Goal: Task Accomplishment & Management: Manage account settings

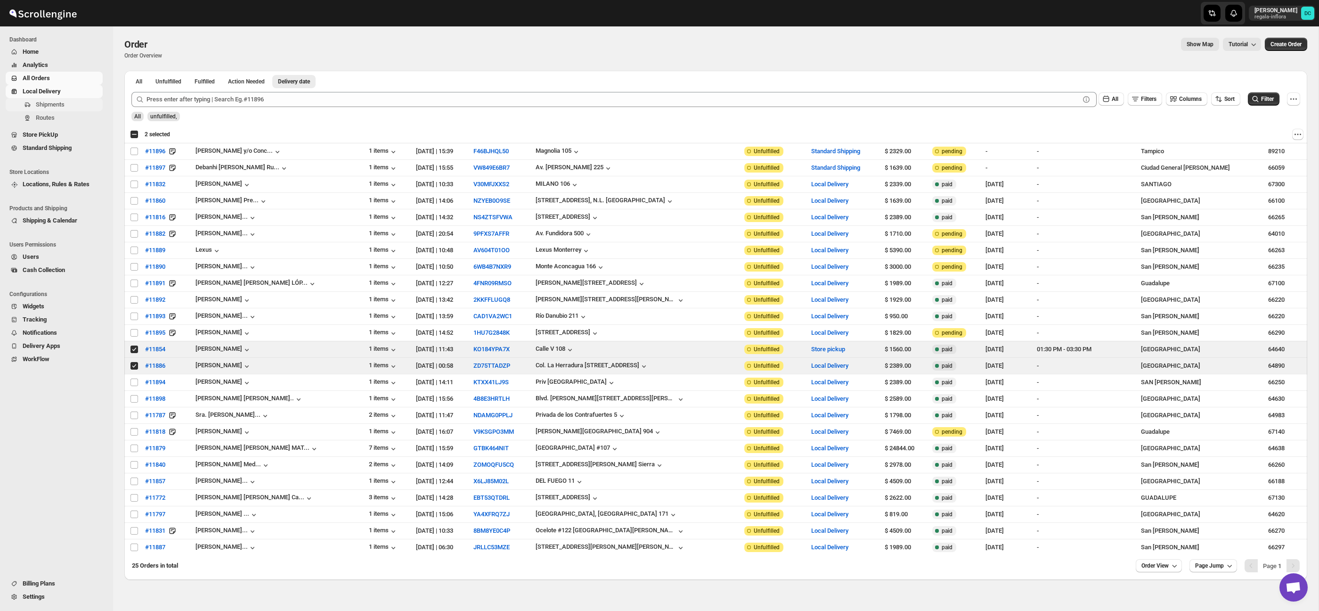
click at [65, 102] on span "Shipments" at bounding box center [50, 104] width 29 height 7
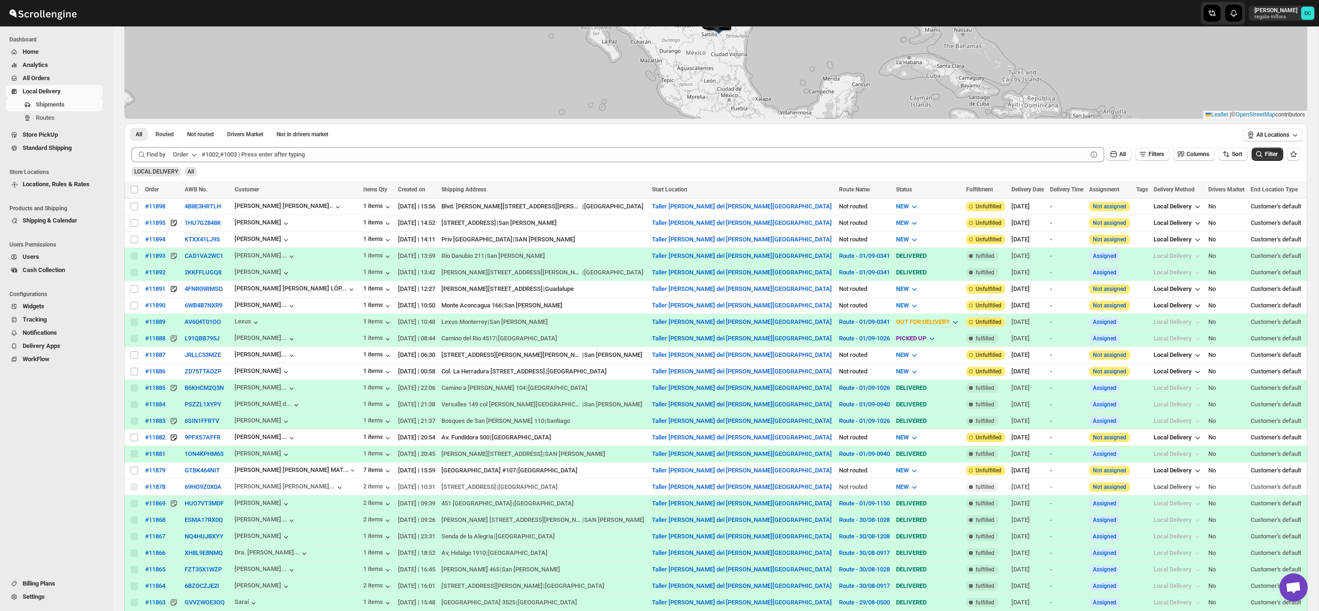
scroll to position [137, 0]
click at [134, 288] on input "Select shipment" at bounding box center [135, 288] width 8 height 8
checkbox input "true"
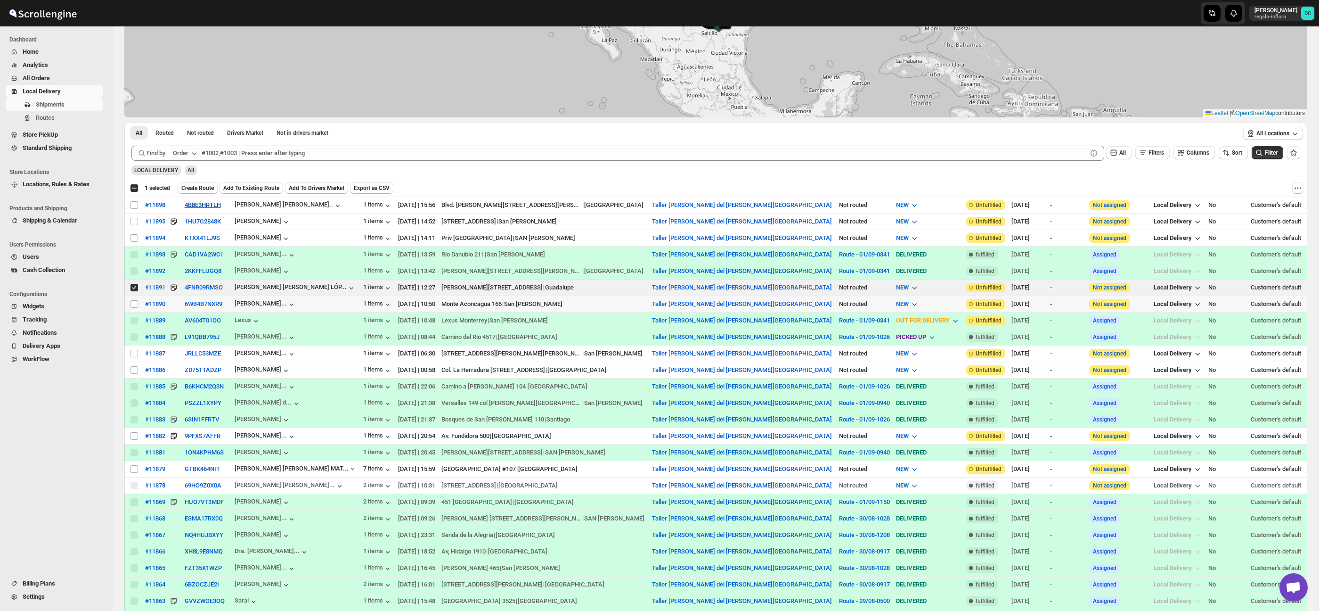
drag, startPoint x: 133, startPoint y: 303, endPoint x: 208, endPoint y: 207, distance: 121.5
click at [133, 303] on input "Select shipment" at bounding box center [135, 304] width 8 height 8
checkbox input "true"
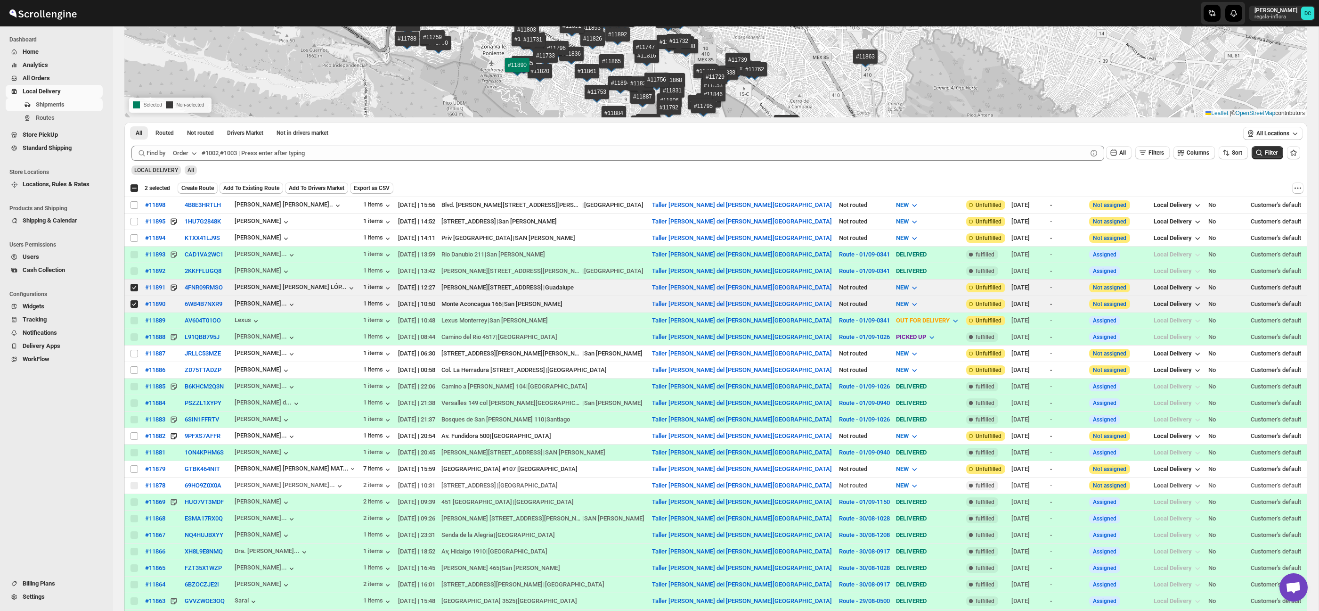
drag, startPoint x: 209, startPoint y: 185, endPoint x: 223, endPoint y: 187, distance: 14.3
click at [209, 185] on span "Create Route" at bounding box center [197, 188] width 33 height 8
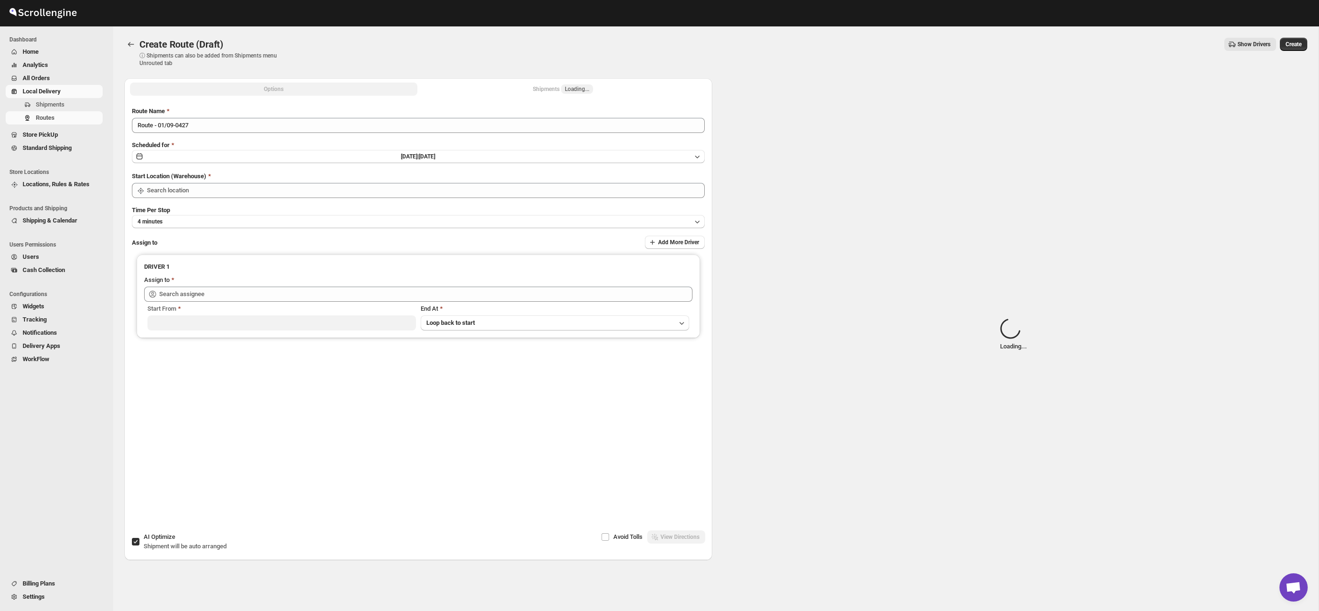
type input "Taller [PERSON_NAME] del [PERSON_NAME][GEOGRAPHIC_DATA]"
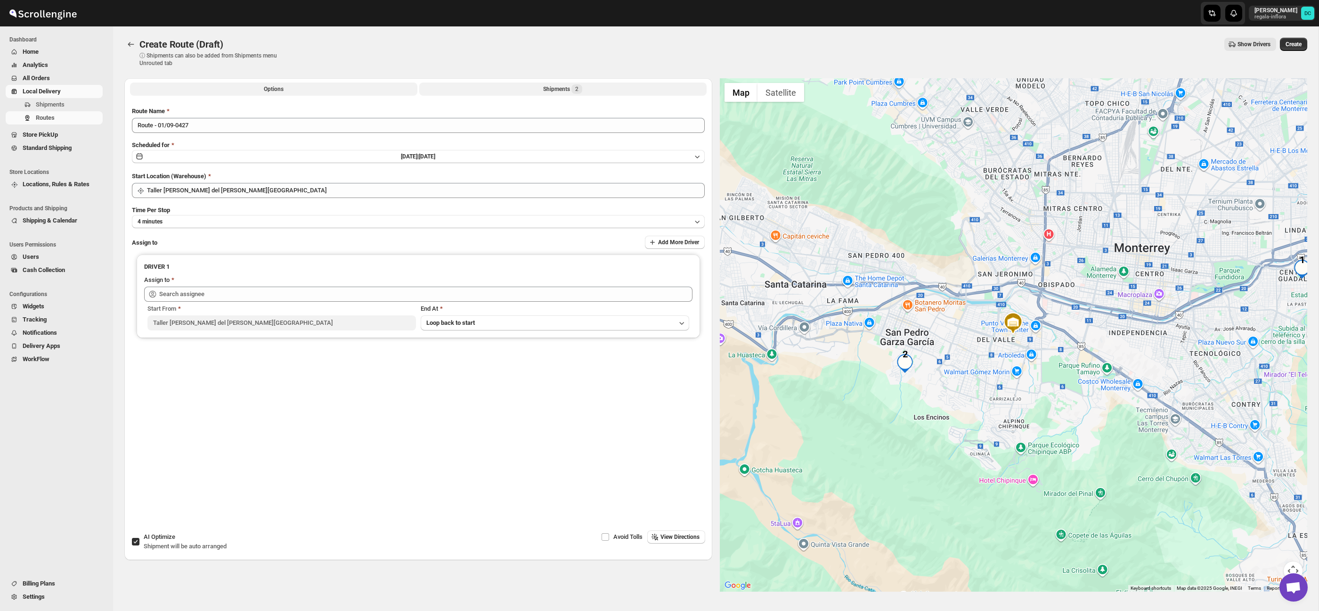
click at [546, 93] on div "Shipments 2" at bounding box center [562, 88] width 39 height 9
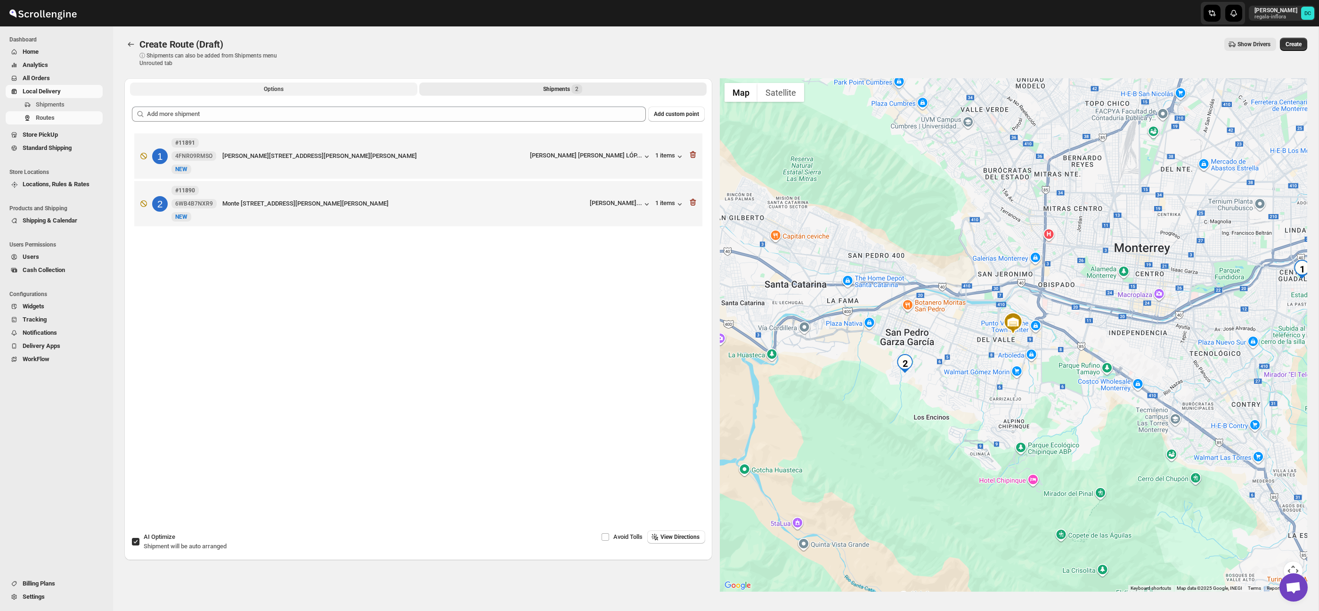
click at [322, 93] on button "Options" at bounding box center [273, 88] width 287 height 13
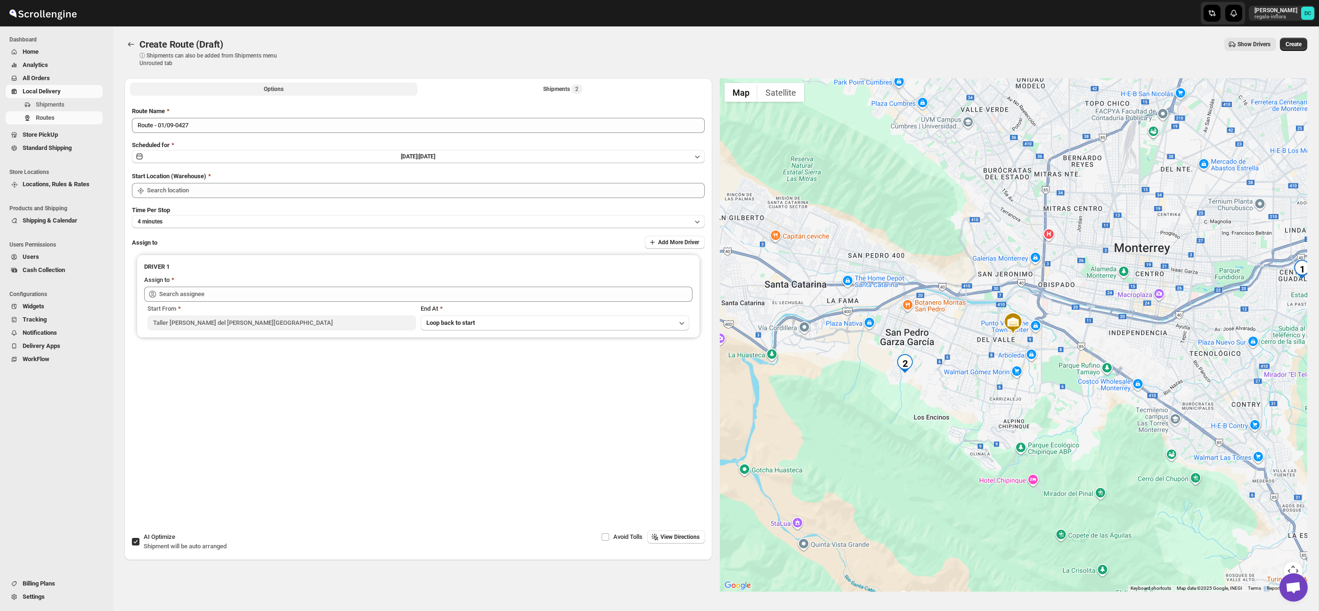
type input "Taller [PERSON_NAME] del [PERSON_NAME][GEOGRAPHIC_DATA]"
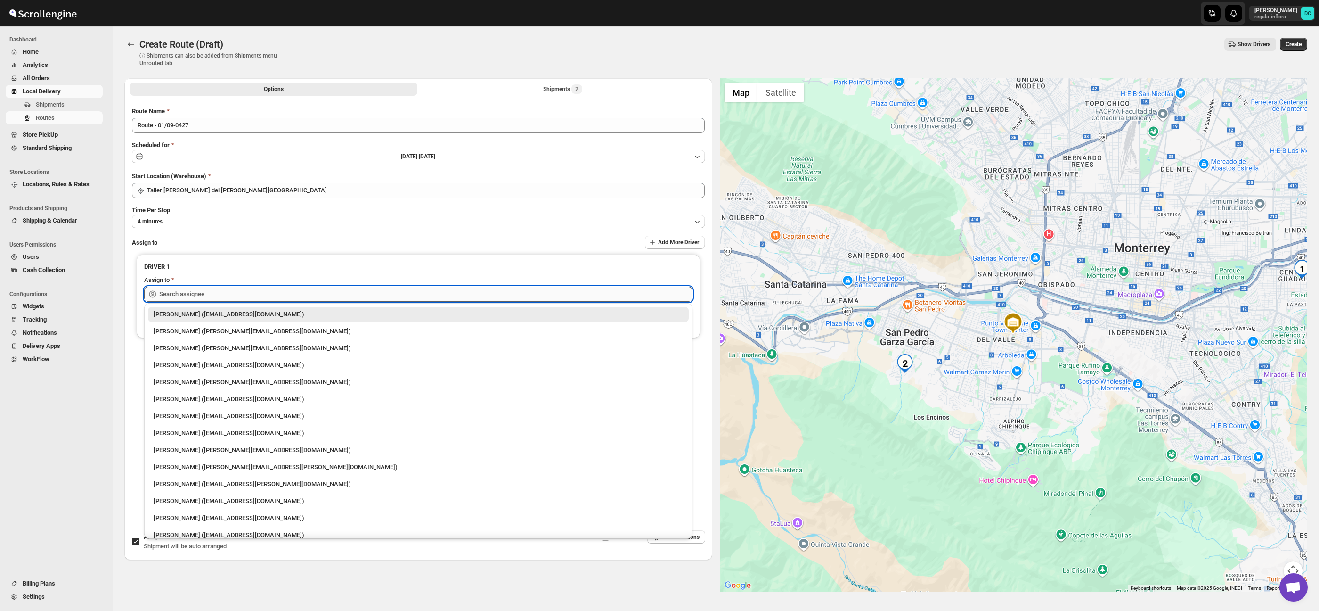
click at [260, 298] on input "text" at bounding box center [425, 293] width 533 height 15
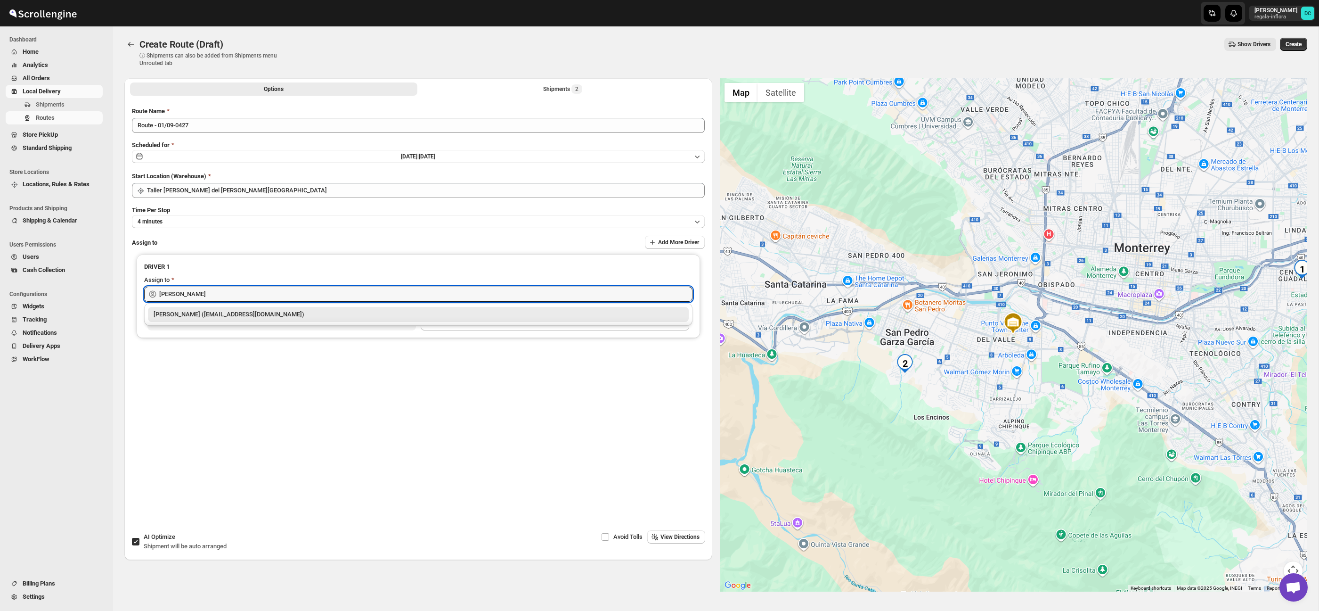
click at [252, 312] on div "[PERSON_NAME] ([EMAIL_ADDRESS][DOMAIN_NAME])" at bounding box center [419, 314] width 530 height 9
type input "[PERSON_NAME] ([EMAIL_ADDRESS][DOMAIN_NAME])"
click at [1292, 44] on span "Create" at bounding box center [1294, 45] width 16 height 8
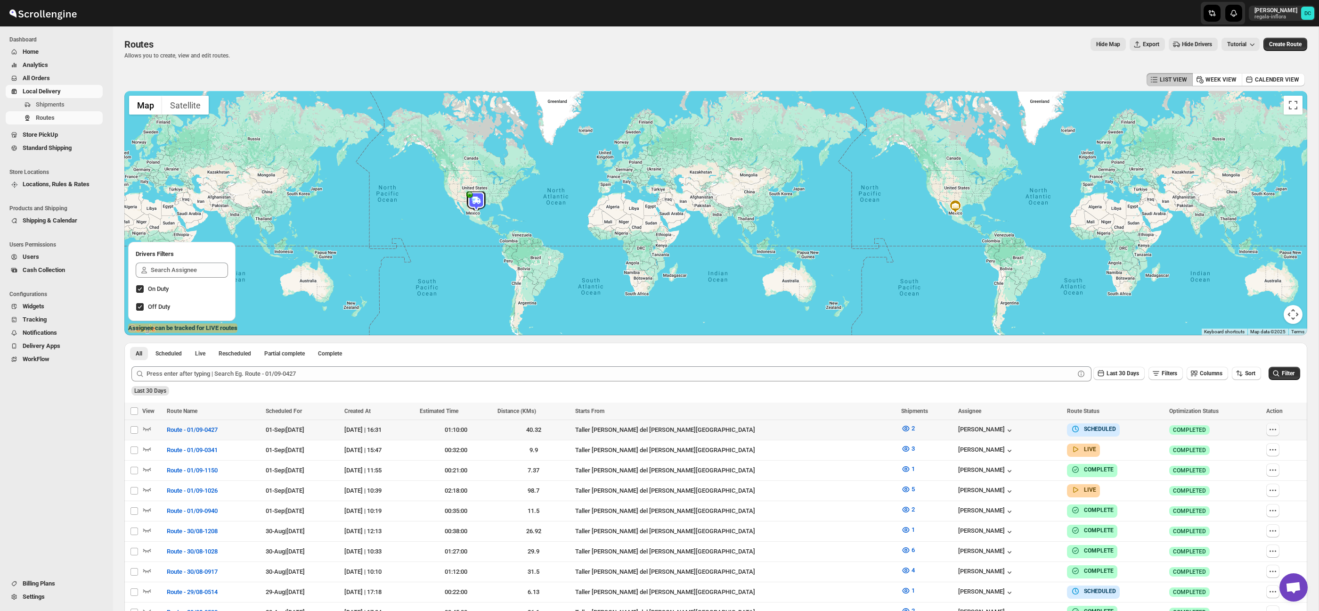
click at [1270, 431] on icon "button" at bounding box center [1272, 429] width 9 height 9
click at [1230, 493] on span "Edit" at bounding box center [1233, 496] width 10 height 7
checkbox input "false"
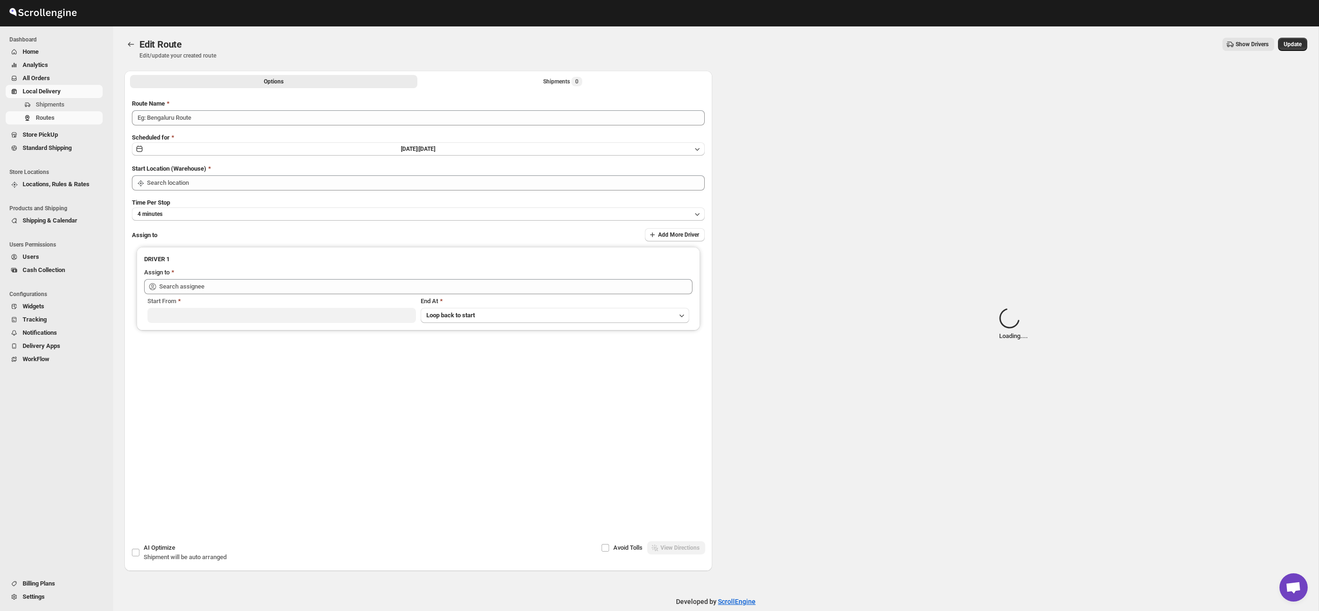
type input "Route - 01/09-0427"
type input "Taller [PERSON_NAME] del [PERSON_NAME][GEOGRAPHIC_DATA]"
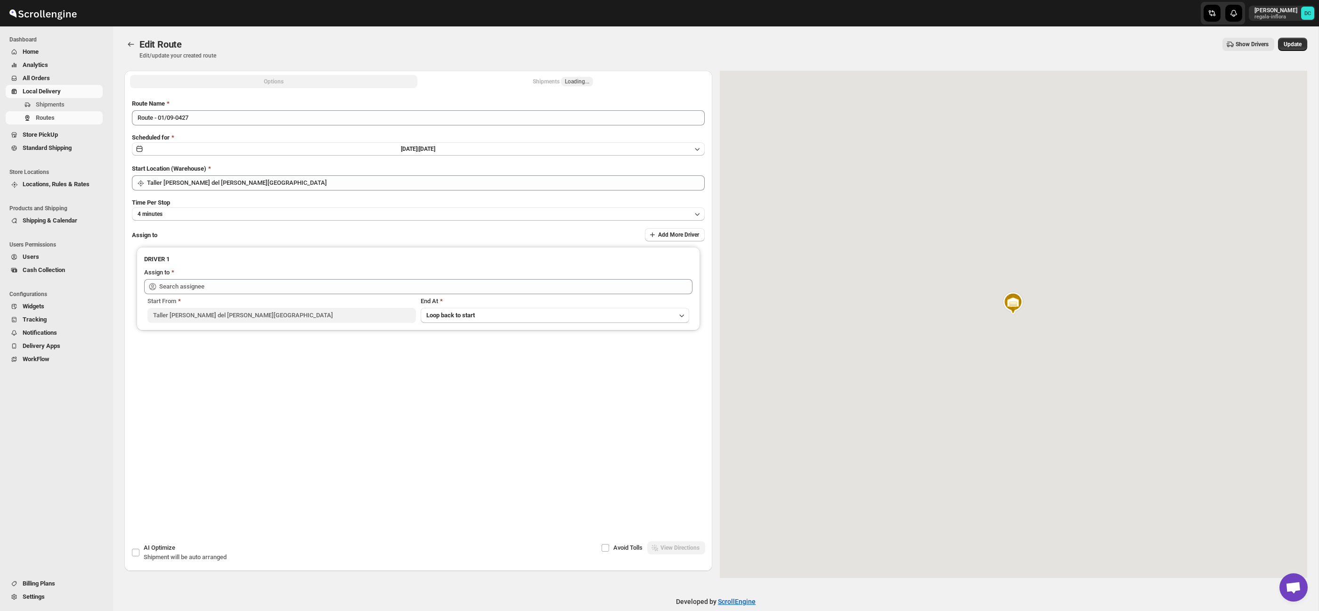
type input "[PERSON_NAME] ([EMAIL_ADDRESS][DOMAIN_NAME])"
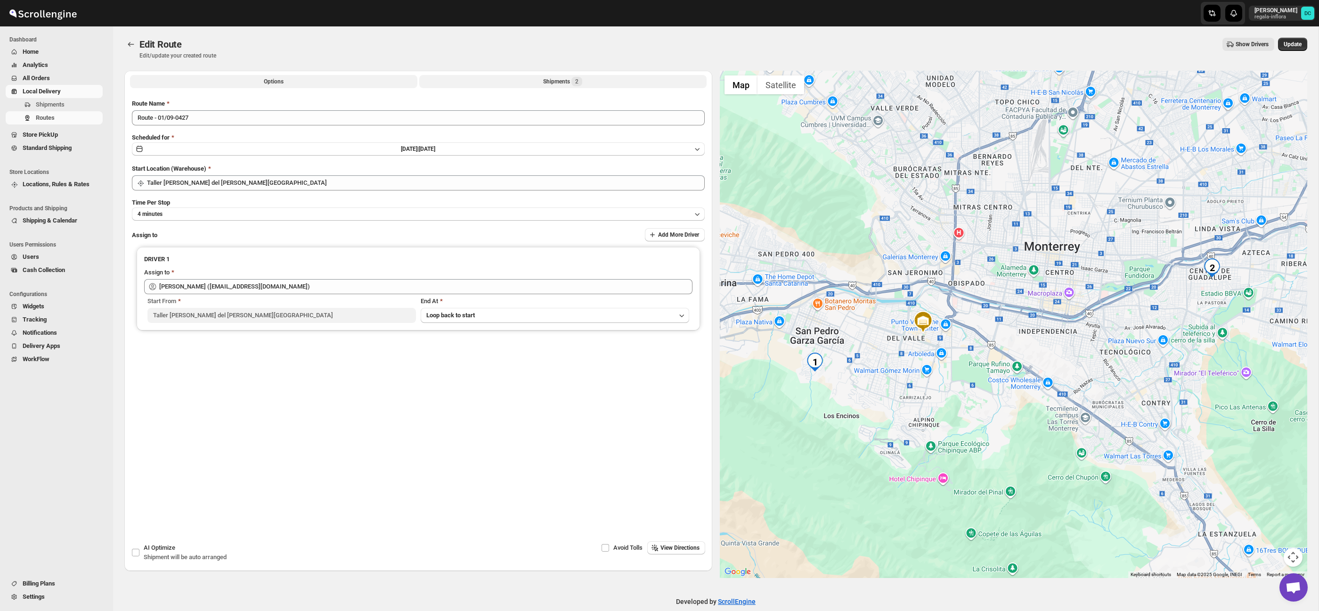
click at [562, 81] on div "Shipments 2" at bounding box center [562, 81] width 39 height 9
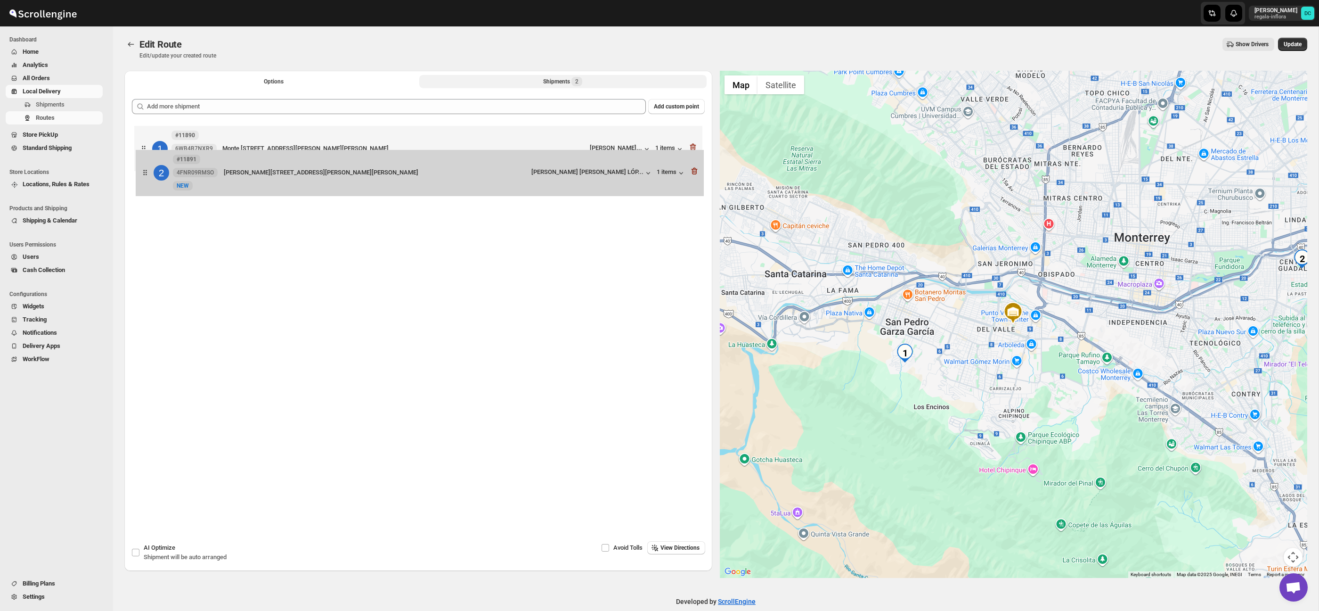
drag, startPoint x: 143, startPoint y: 202, endPoint x: 144, endPoint y: 159, distance: 42.4
click at [145, 159] on div "1 #11890 6WB4B7NXR9 New NEW [STREET_ADDRESS][PERSON_NAME][PERSON_NAME] [PERSON_…" at bounding box center [418, 173] width 573 height 100
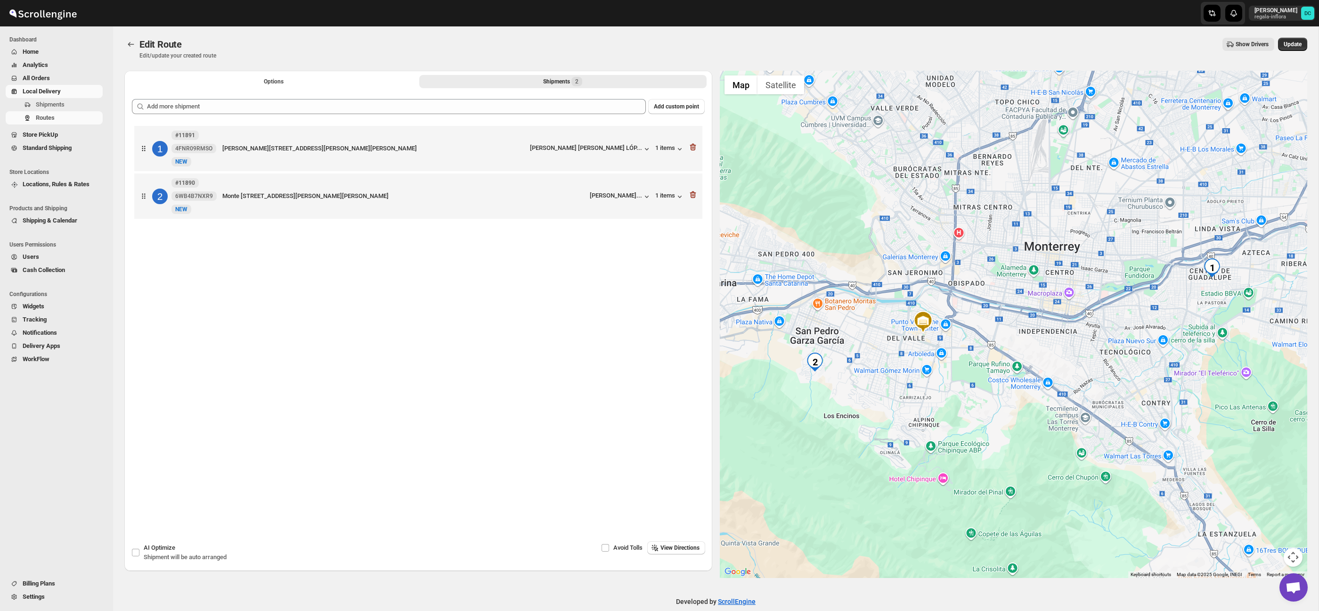
drag, startPoint x: 1295, startPoint y: 44, endPoint x: 1243, endPoint y: 53, distance: 53.1
click at [1295, 44] on span "Update" at bounding box center [1293, 45] width 18 height 8
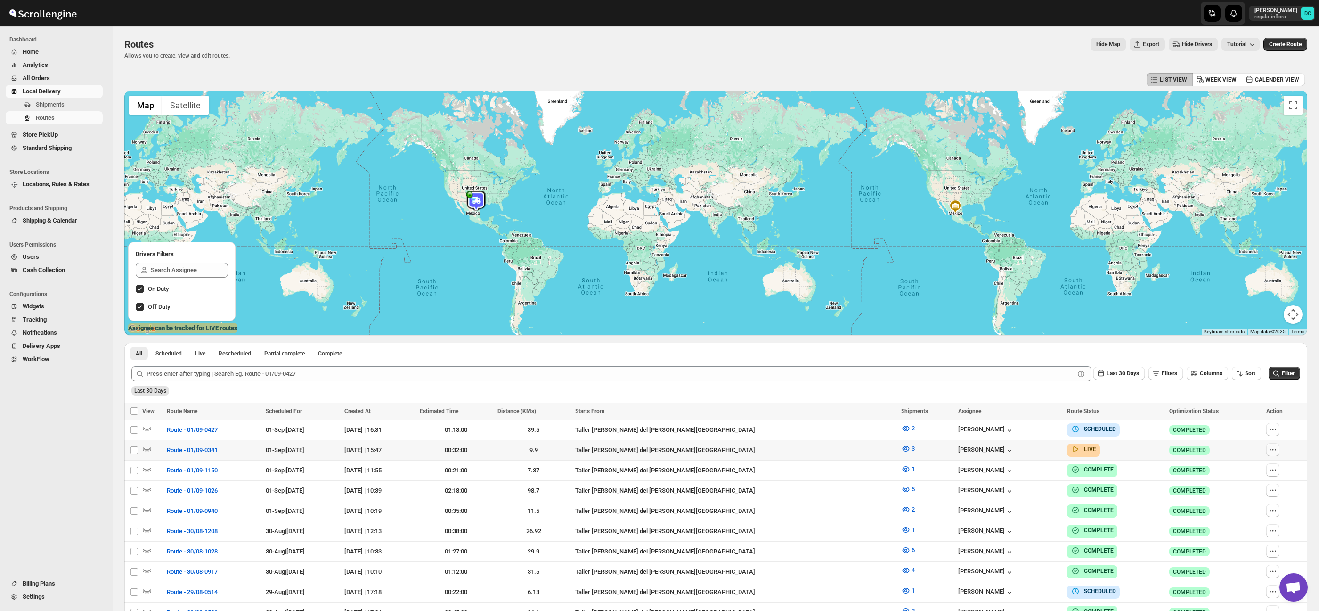
click at [1268, 451] on icon "button" at bounding box center [1272, 449] width 9 height 9
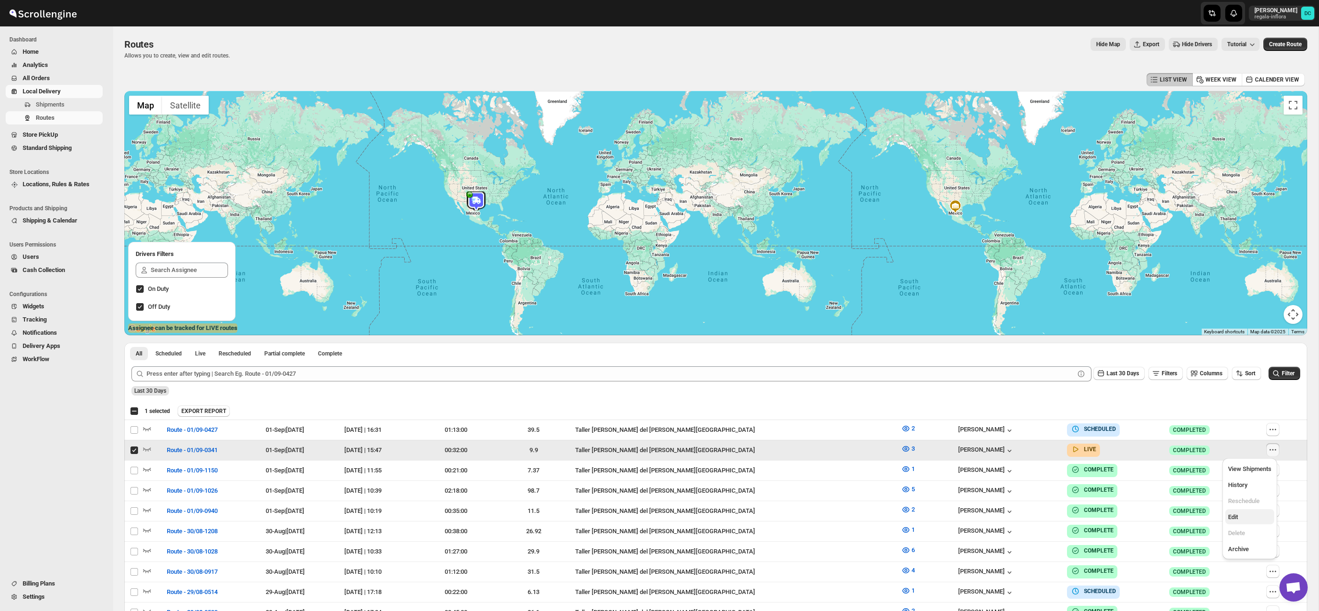
click at [1253, 515] on span "Edit" at bounding box center [1249, 516] width 43 height 9
checkbox input "false"
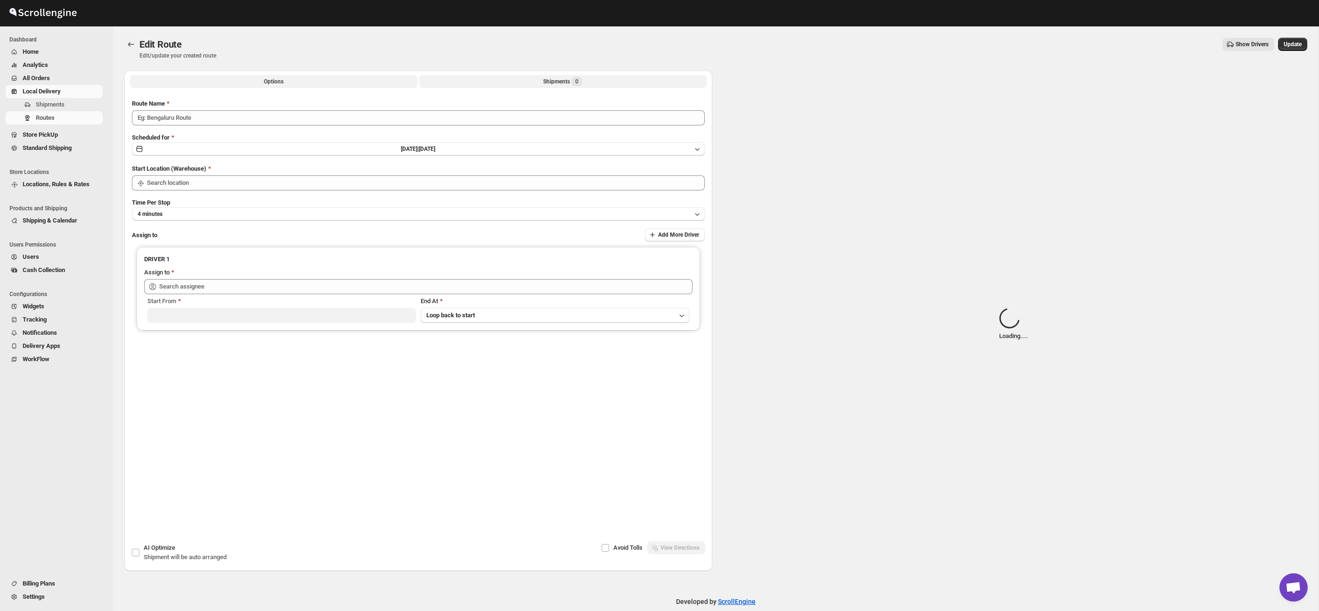
click at [538, 83] on button "Shipments 0" at bounding box center [562, 81] width 287 height 13
type input "Route - 01/09-0341"
type input "Taller [PERSON_NAME] del [PERSON_NAME][GEOGRAPHIC_DATA]"
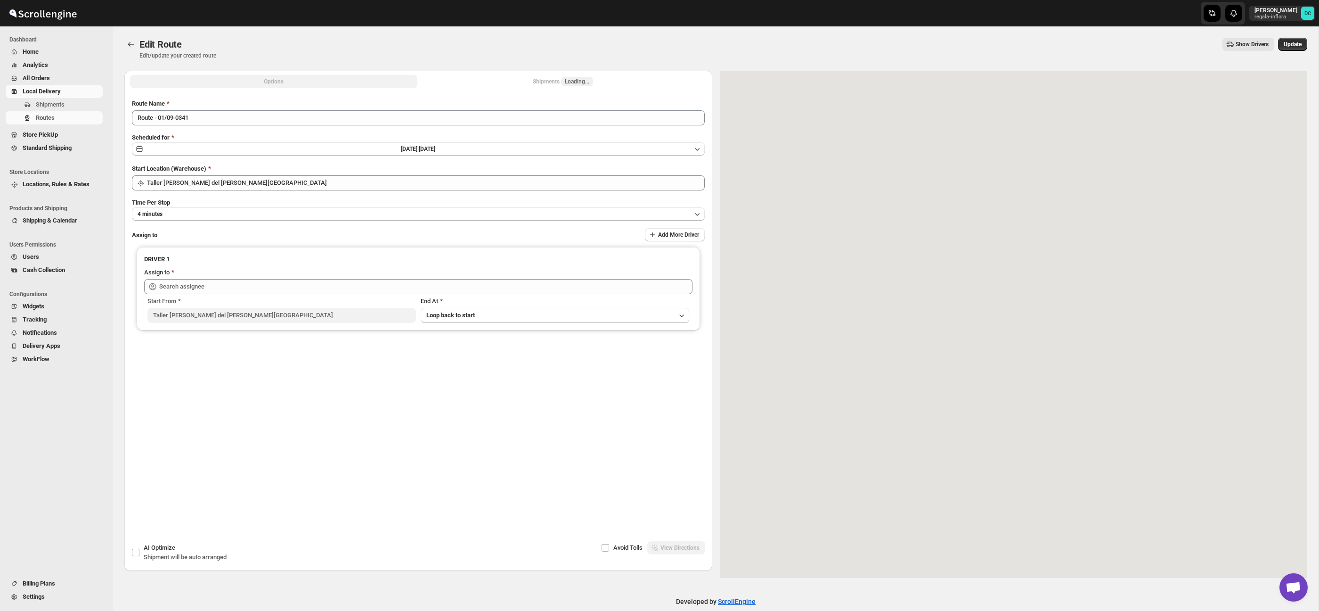
type input "[PERSON_NAME] ([EMAIL_ADDRESS][DOMAIN_NAME])"
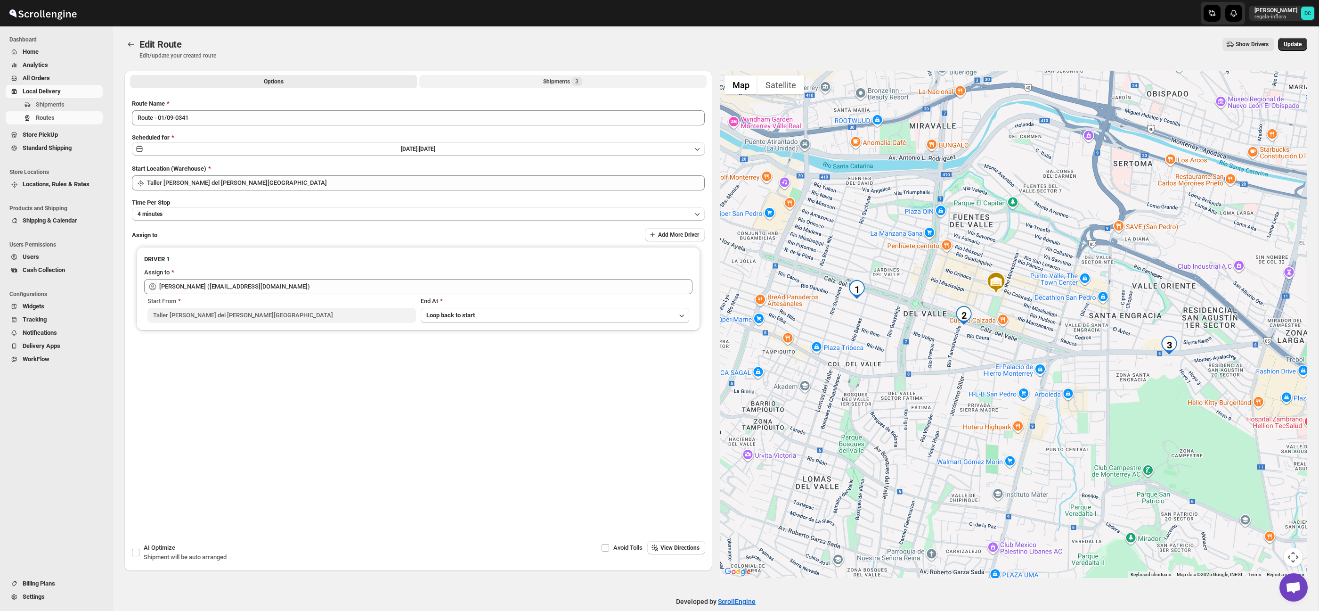
click at [567, 80] on div "Shipments 3" at bounding box center [562, 81] width 39 height 9
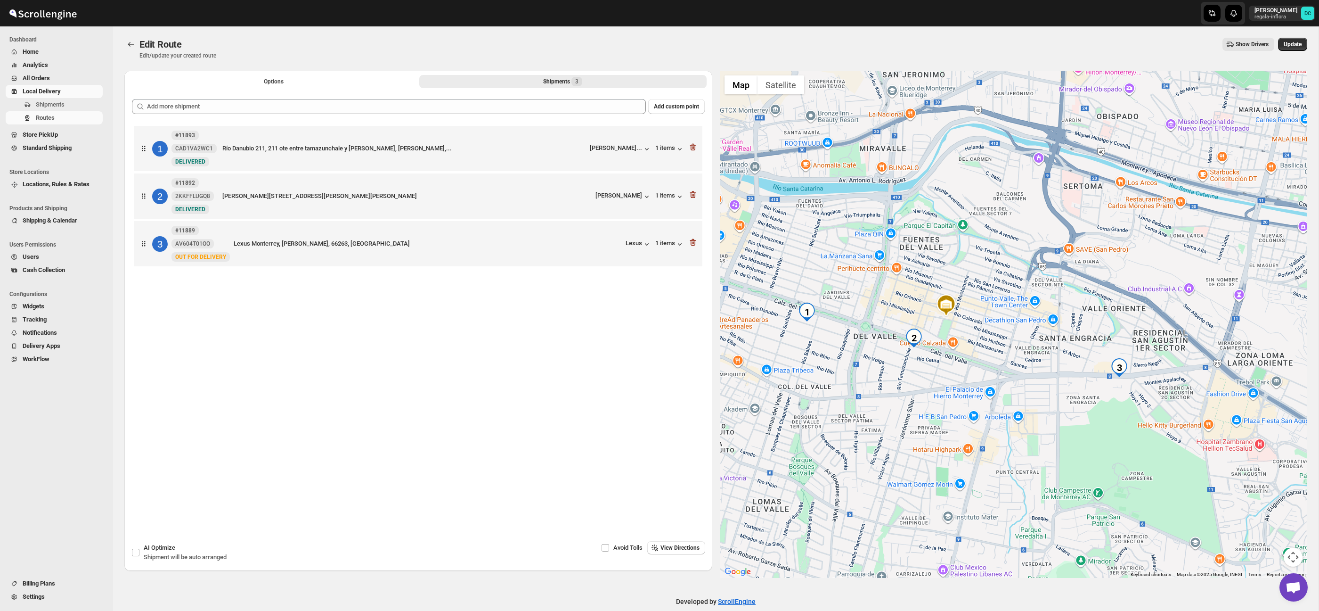
drag, startPoint x: 1187, startPoint y: 329, endPoint x: 1120, endPoint y: 322, distance: 67.3
click at [1120, 322] on div at bounding box center [1014, 324] width 588 height 507
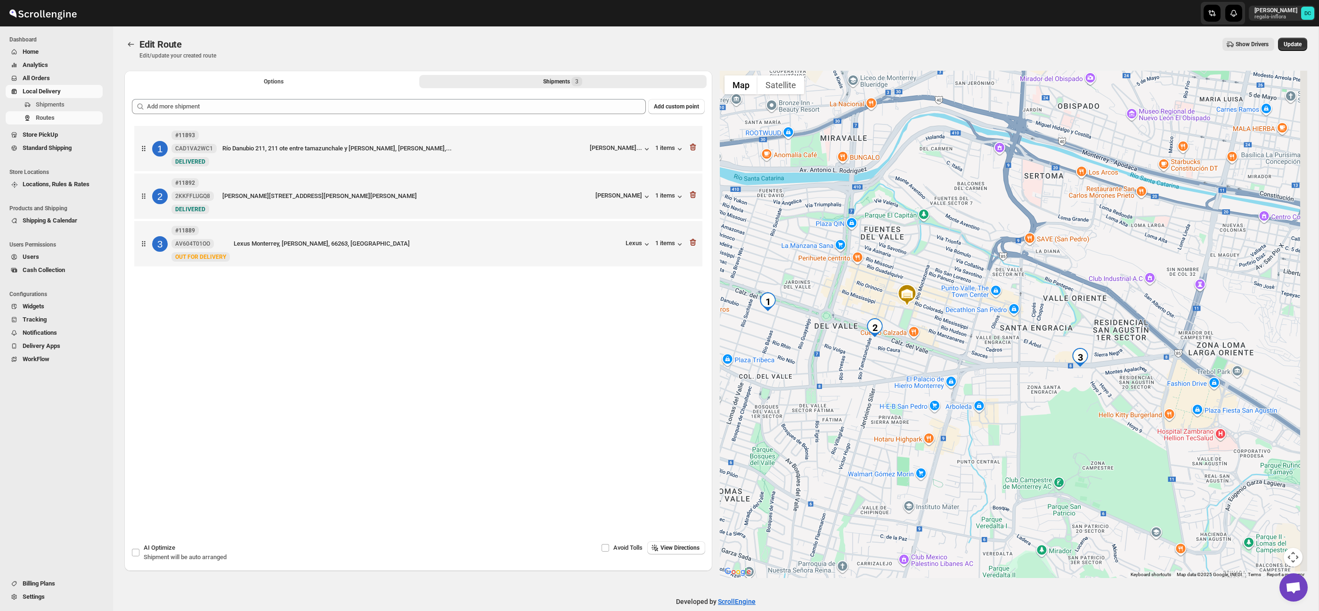
drag, startPoint x: 1106, startPoint y: 318, endPoint x: 1067, endPoint y: 307, distance: 40.1
click at [1067, 307] on div at bounding box center [1014, 324] width 588 height 507
click at [131, 42] on icon "Routes" at bounding box center [130, 44] width 9 height 9
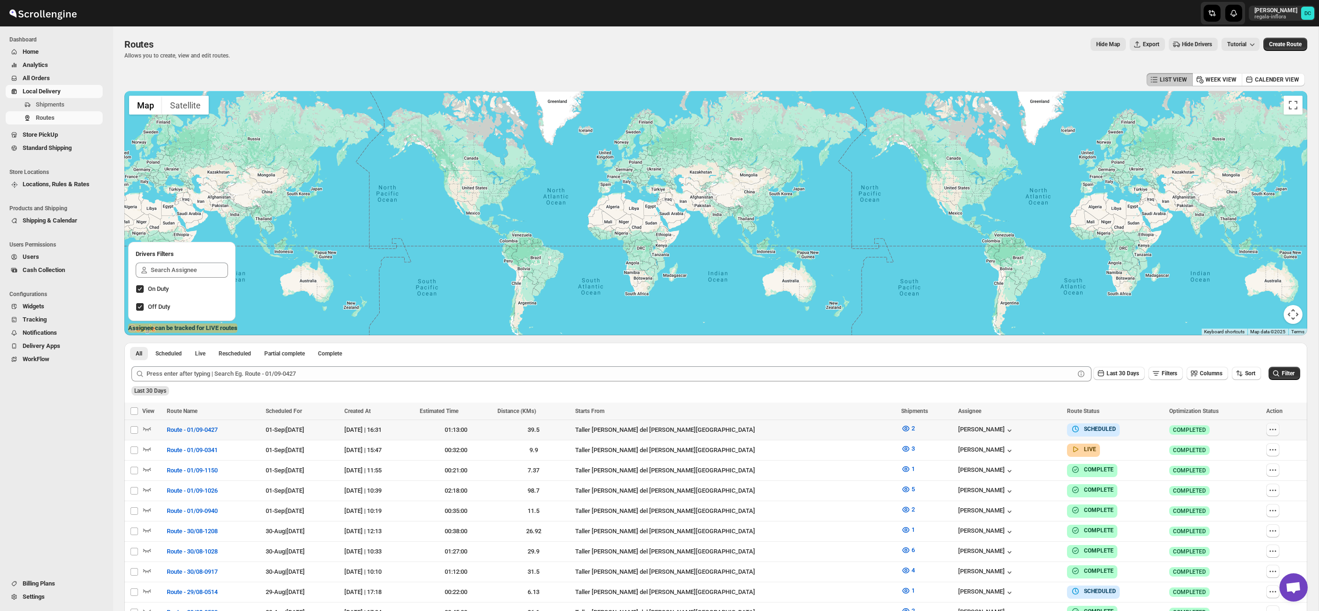
drag, startPoint x: 1271, startPoint y: 427, endPoint x: 1272, endPoint y: 432, distance: 4.7
click at [1271, 427] on icon "button" at bounding box center [1272, 429] width 9 height 9
checkbox input "true"
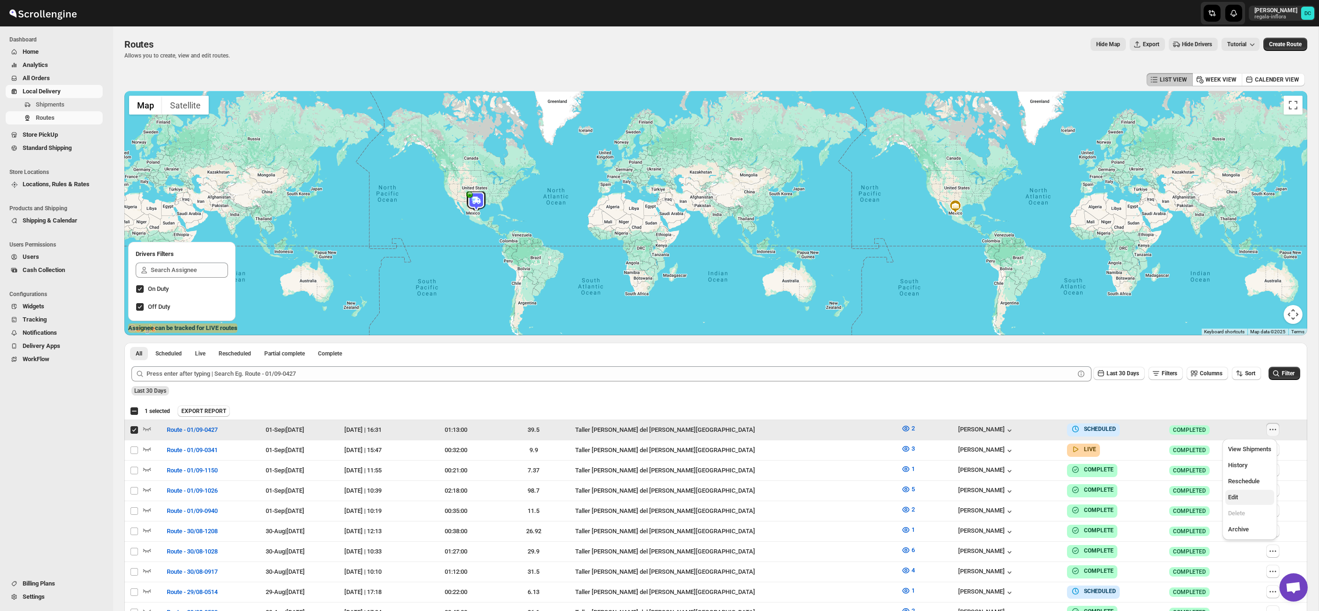
click at [1251, 494] on span "Edit" at bounding box center [1249, 496] width 43 height 9
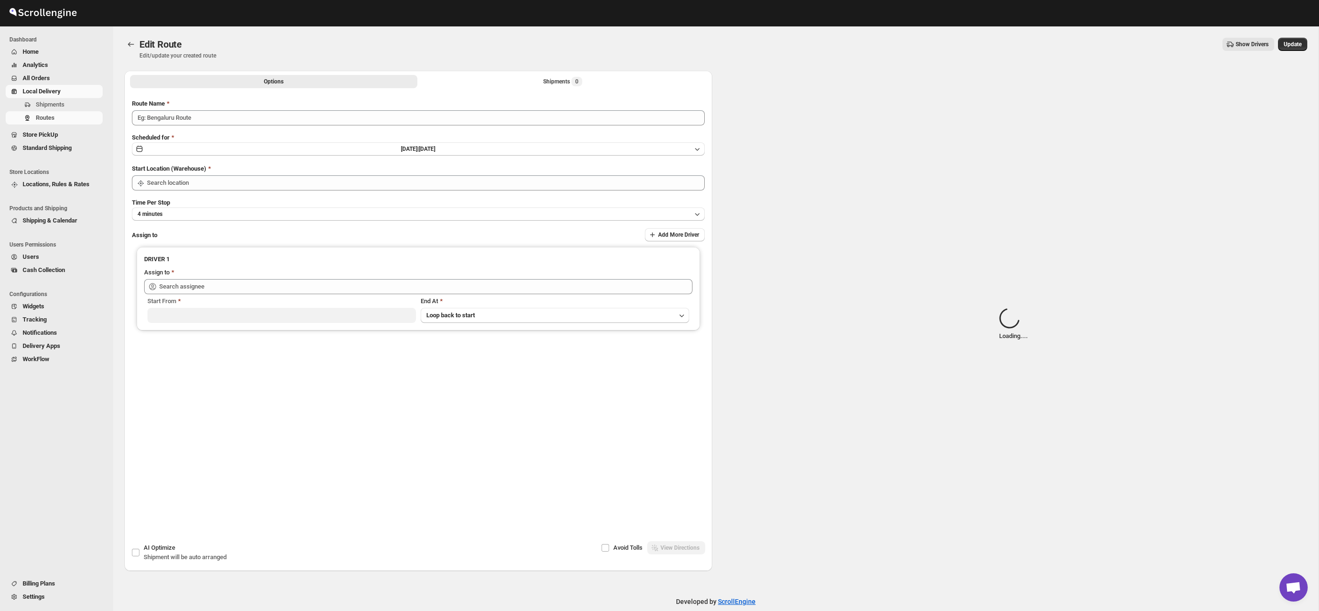
type input "Route - 01/09-0427"
type input "Taller [PERSON_NAME] del [PERSON_NAME][GEOGRAPHIC_DATA]"
type input "[PERSON_NAME] ([EMAIL_ADDRESS][DOMAIN_NAME])"
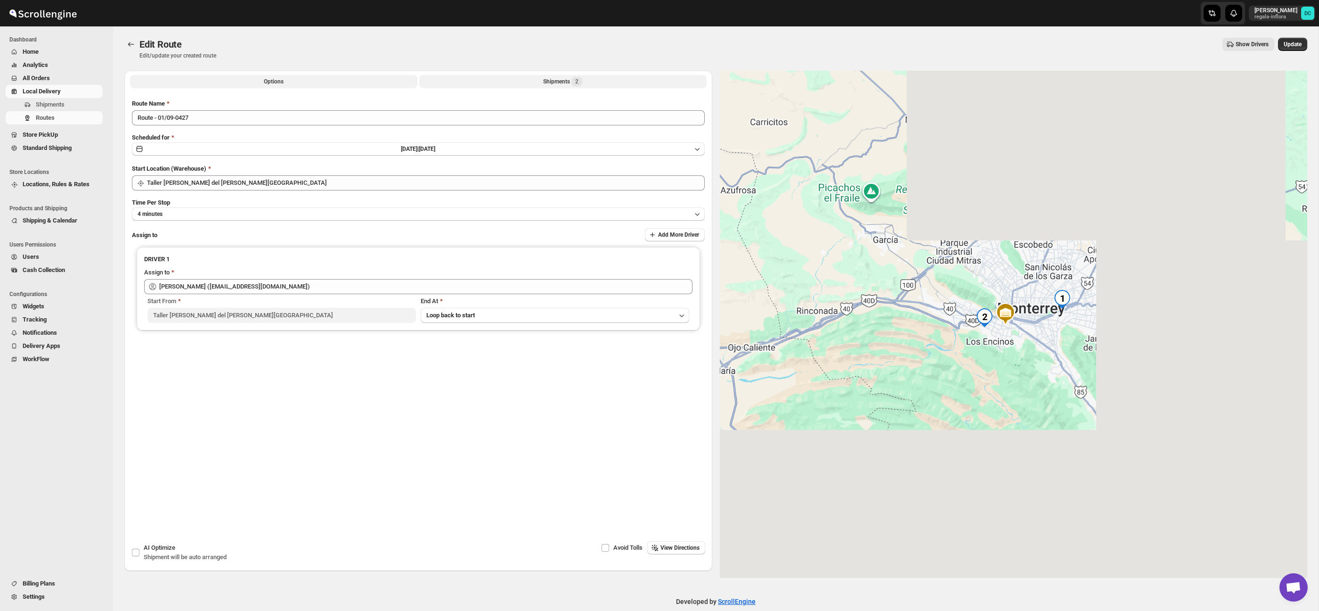
click at [557, 80] on div "Shipments 2" at bounding box center [562, 81] width 39 height 9
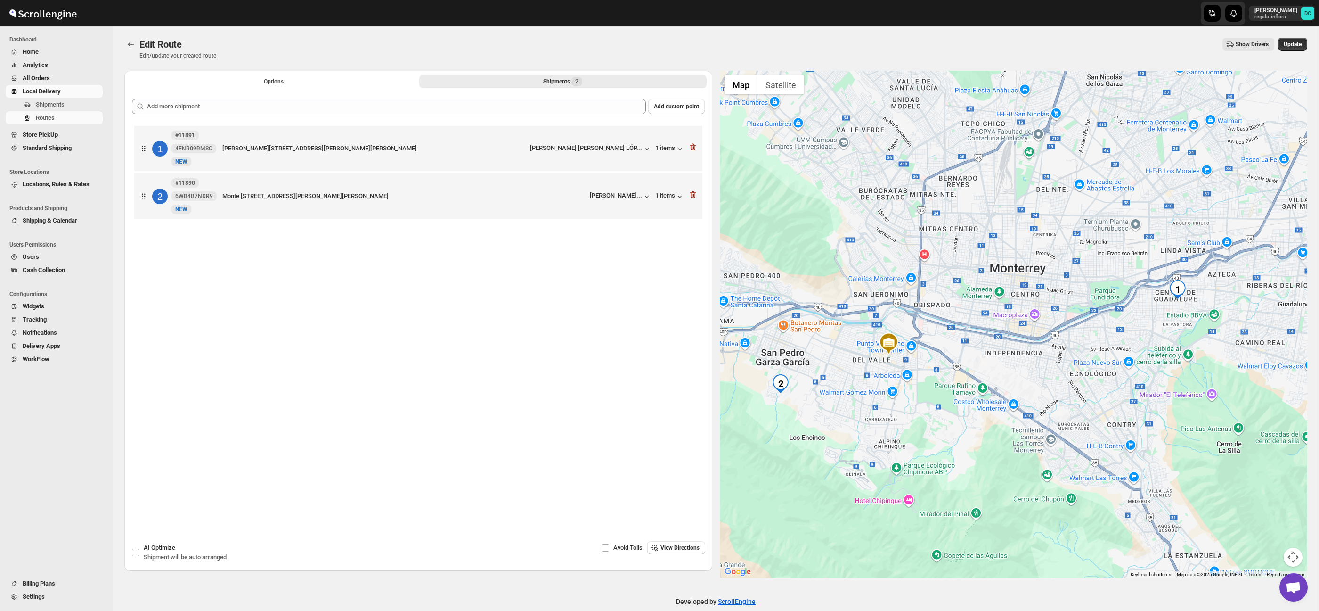
drag, startPoint x: 983, startPoint y: 319, endPoint x: 925, endPoint y: 322, distance: 58.1
click at [937, 325] on div at bounding box center [1014, 324] width 588 height 507
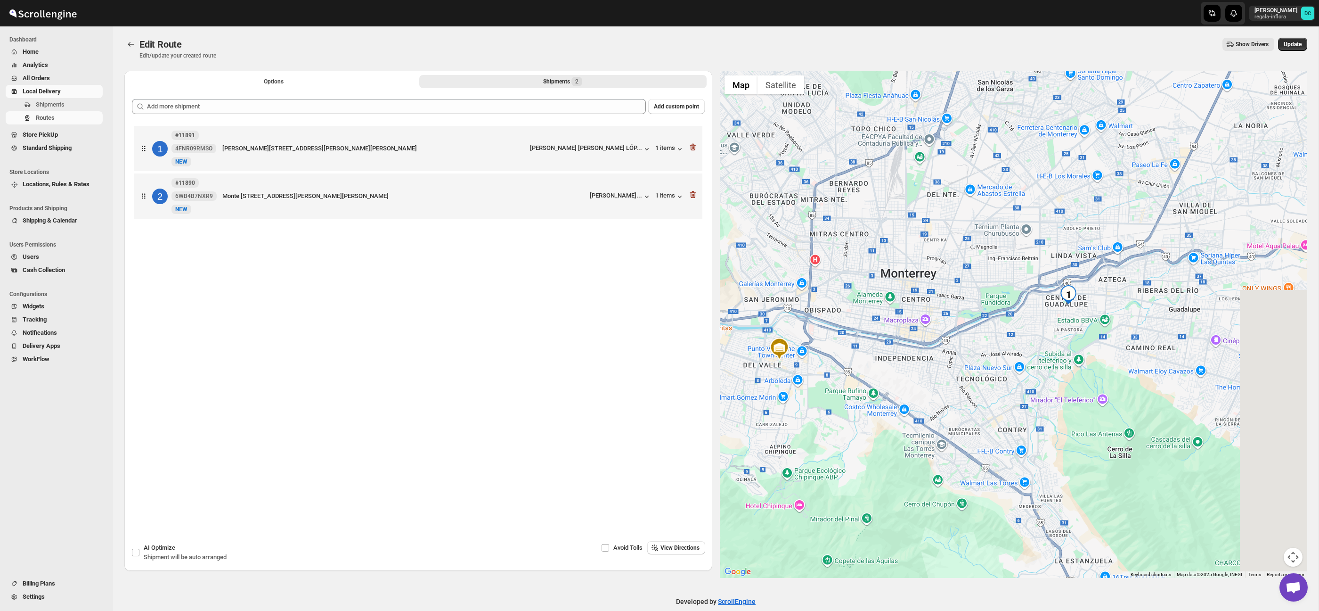
drag, startPoint x: 1211, startPoint y: 340, endPoint x: 1095, endPoint y: 334, distance: 116.1
click at [1128, 342] on div at bounding box center [1014, 324] width 588 height 507
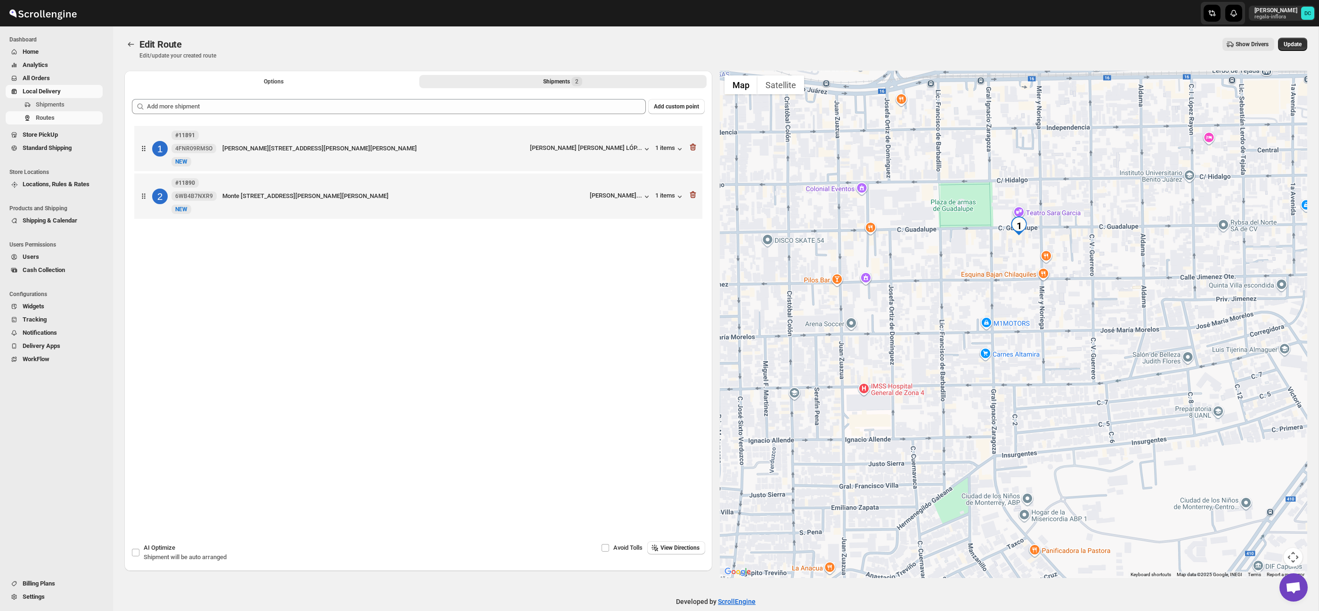
drag, startPoint x: 1086, startPoint y: 235, endPoint x: 1017, endPoint y: 289, distance: 87.9
click at [1019, 294] on div at bounding box center [1014, 324] width 588 height 507
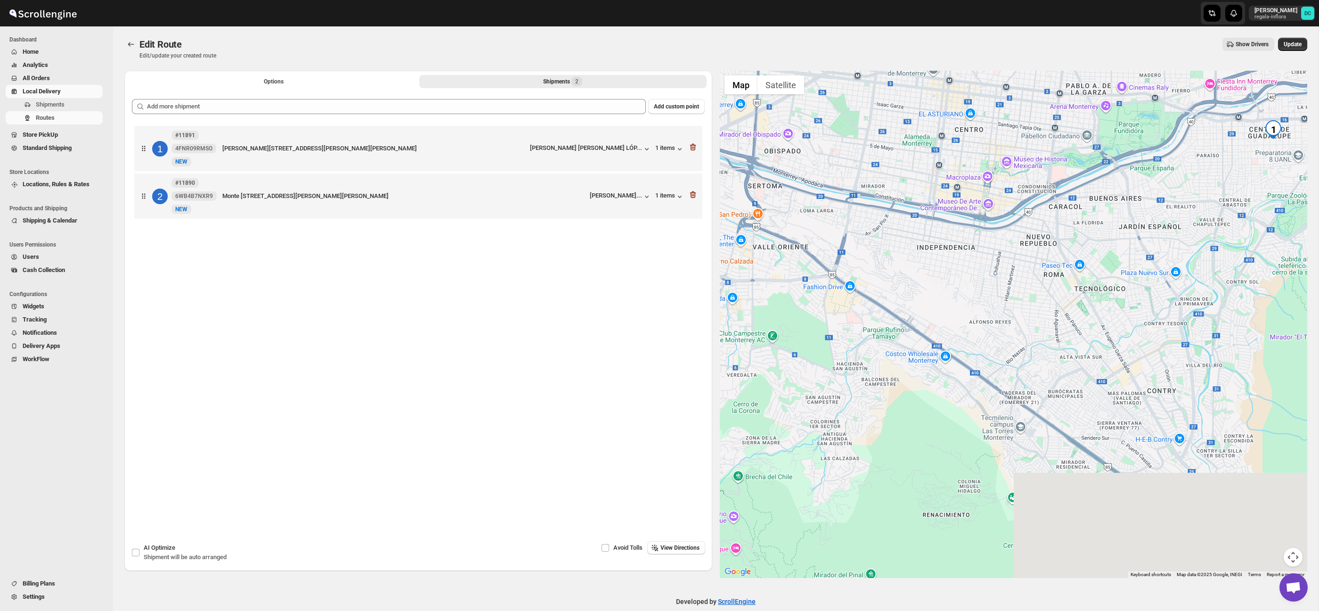
drag, startPoint x: 1059, startPoint y: 230, endPoint x: 1104, endPoint y: 225, distance: 45.1
click at [1138, 178] on div at bounding box center [1014, 324] width 588 height 507
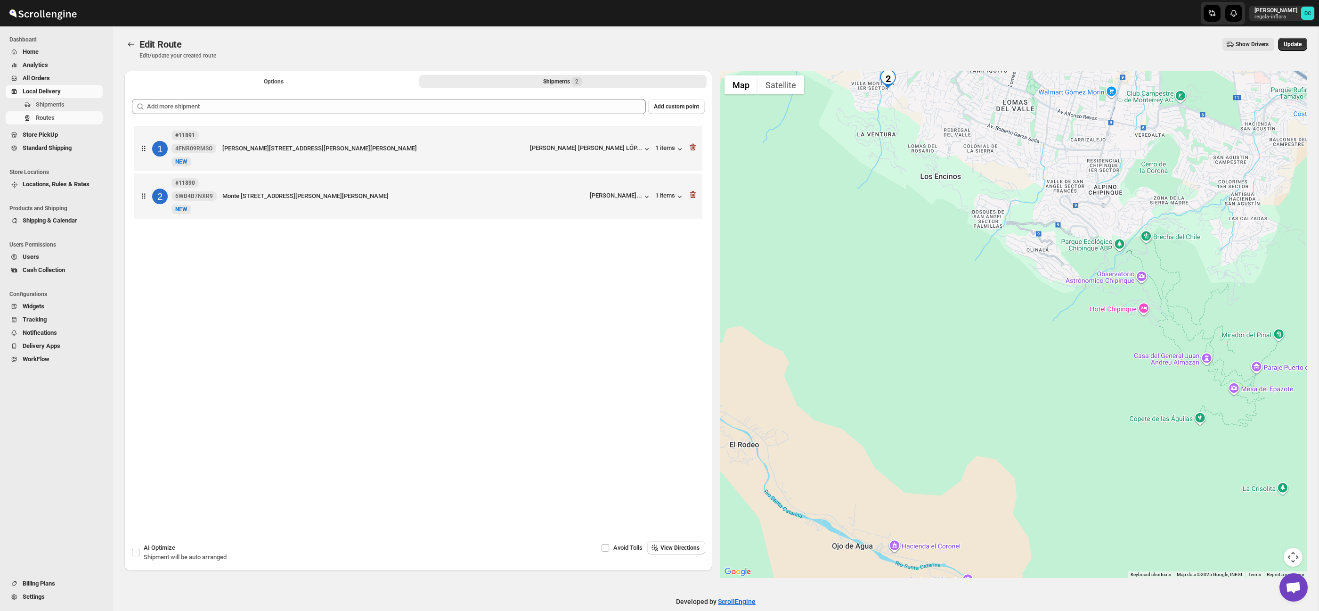
drag, startPoint x: 972, startPoint y: 328, endPoint x: 1035, endPoint y: 310, distance: 66.1
click at [1041, 311] on div at bounding box center [1014, 324] width 588 height 507
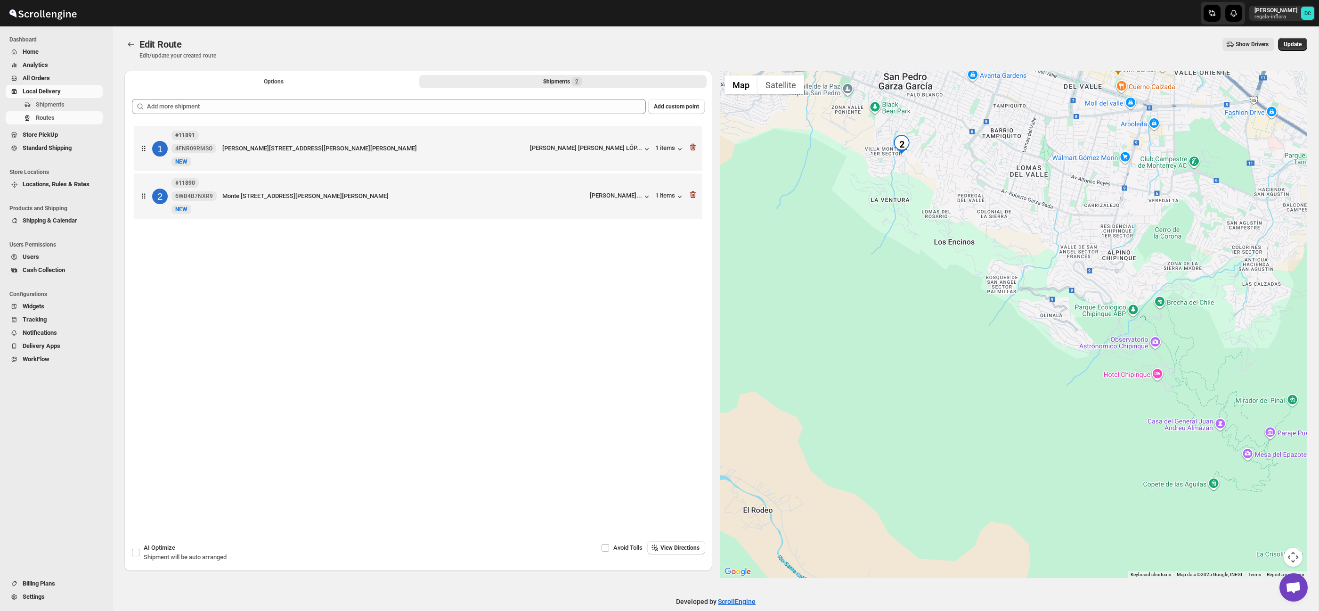
drag, startPoint x: 933, startPoint y: 205, endPoint x: 981, endPoint y: 328, distance: 131.4
click at [1003, 354] on div at bounding box center [1014, 324] width 588 height 507
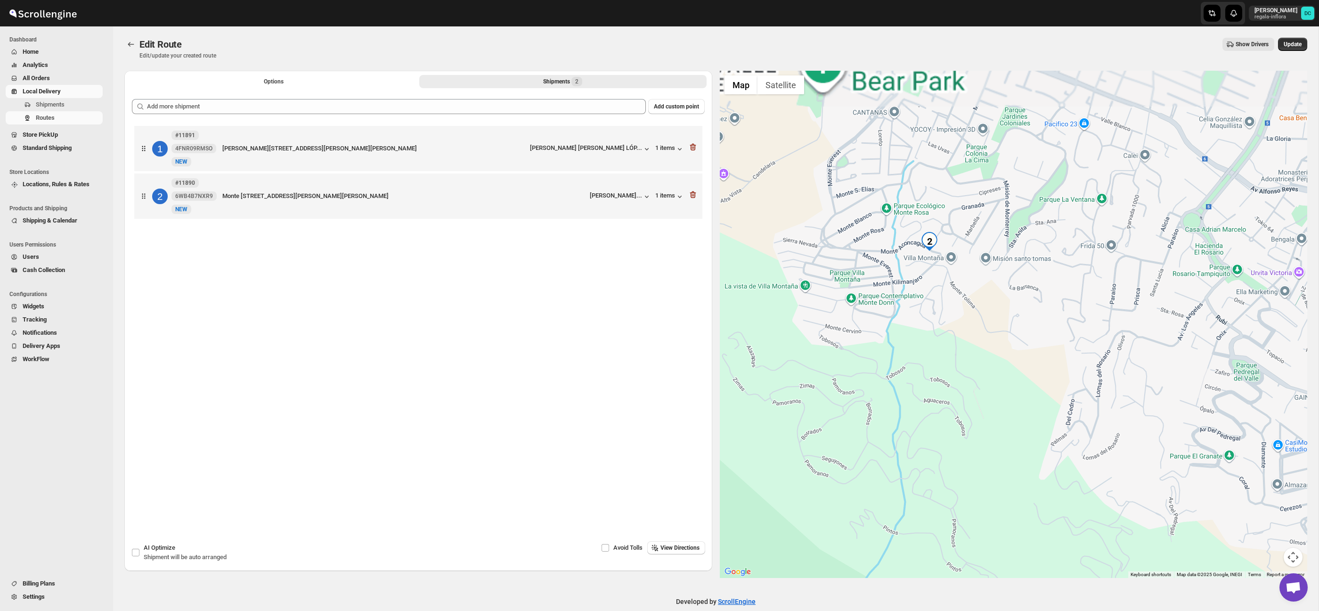
drag, startPoint x: 933, startPoint y: 234, endPoint x: 957, endPoint y: 343, distance: 110.9
click at [957, 343] on div at bounding box center [1014, 324] width 588 height 507
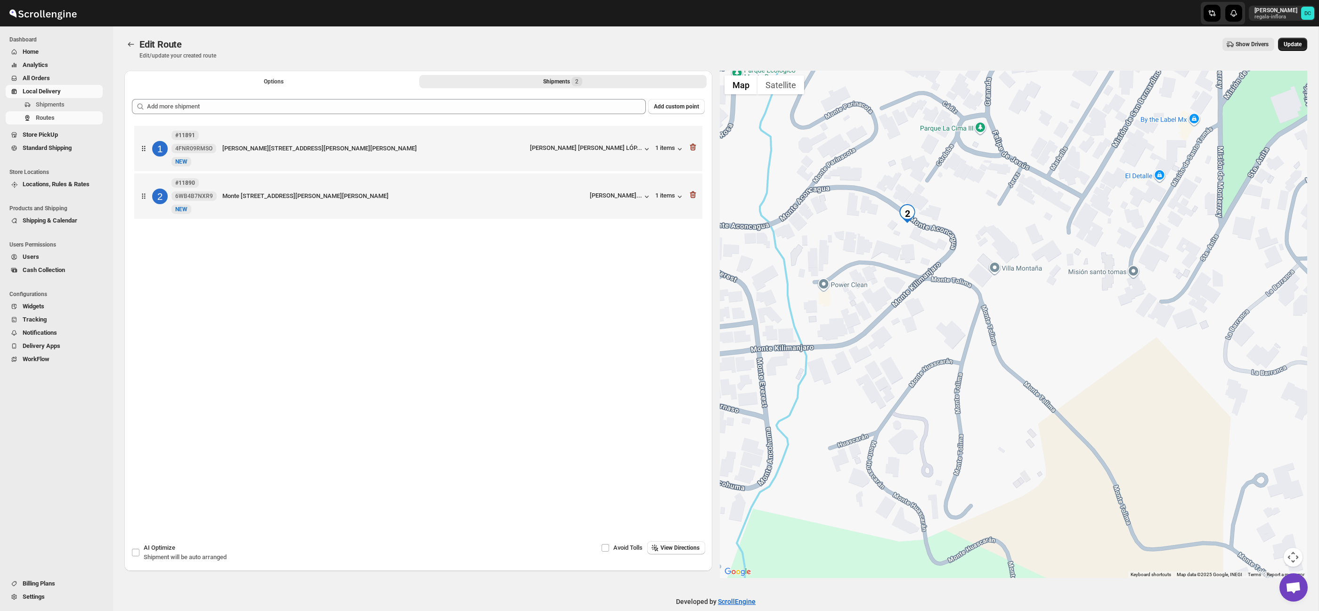
click at [1300, 44] on span "Update" at bounding box center [1293, 45] width 18 height 8
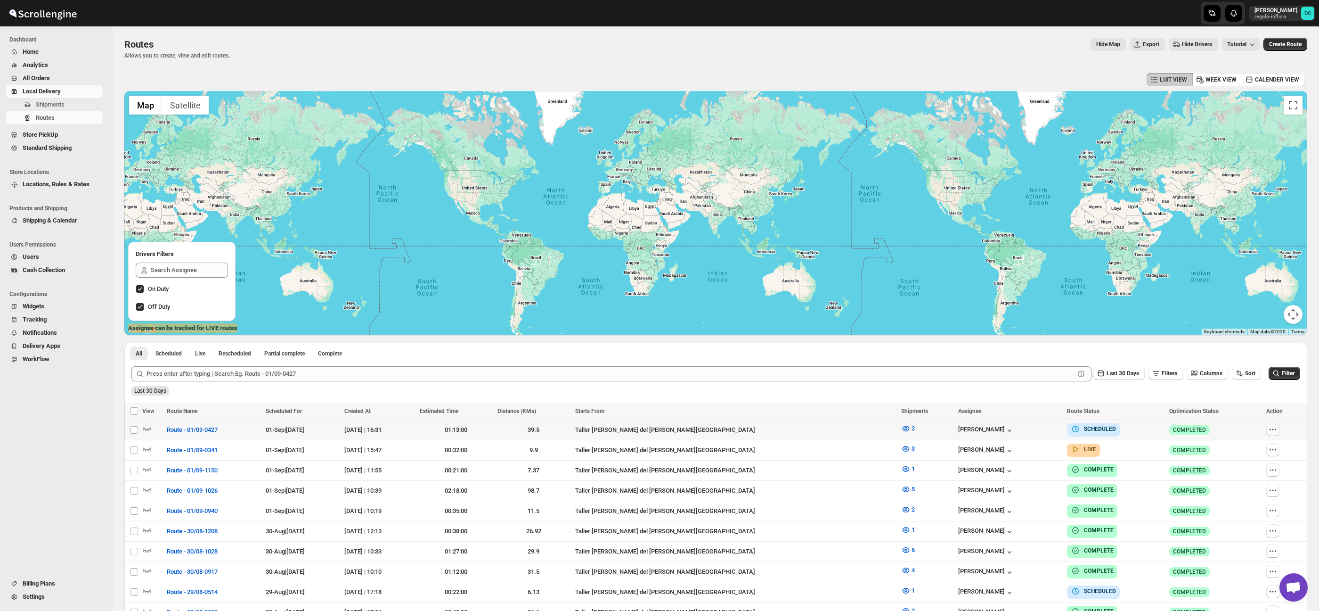
click at [1274, 427] on icon "button" at bounding box center [1272, 429] width 9 height 9
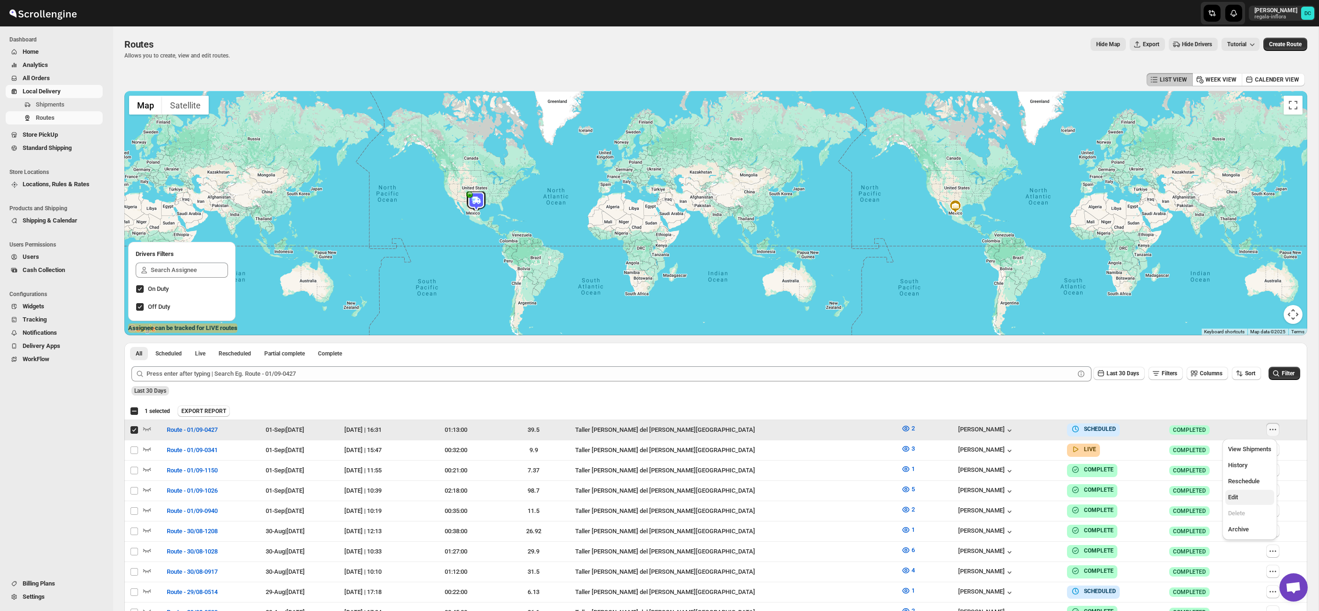
click at [1254, 491] on button "Edit" at bounding box center [1250, 497] width 49 height 15
checkbox input "false"
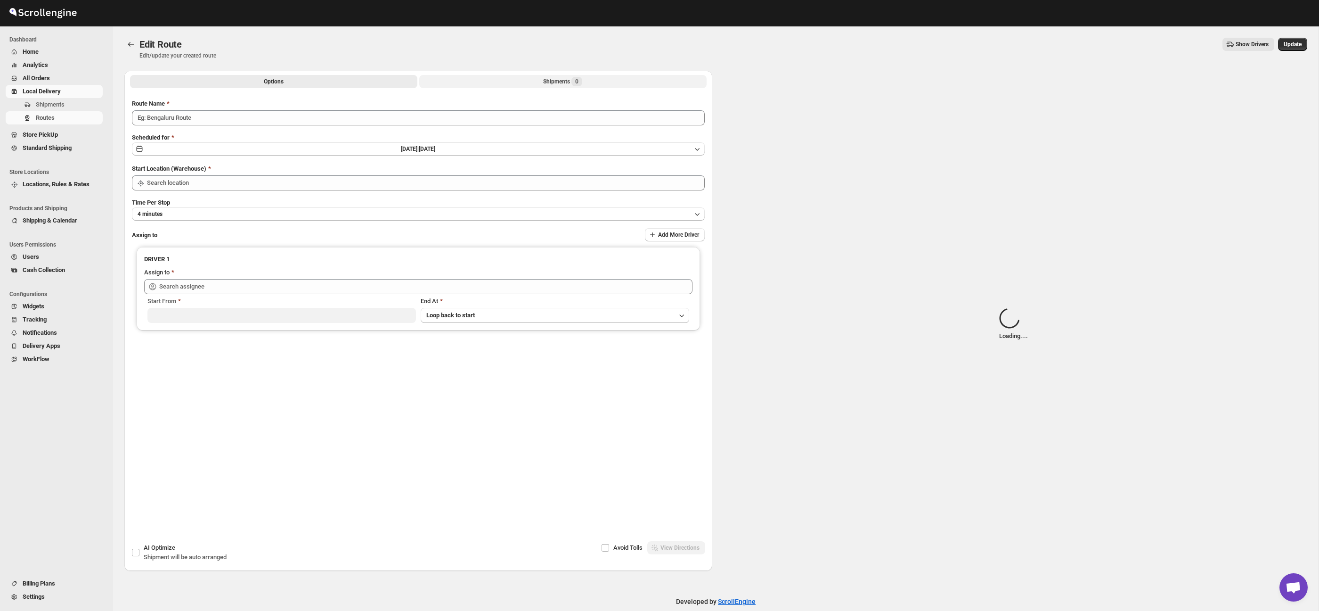
type input "Route - 01/09-0427"
type input "Taller [PERSON_NAME] del [PERSON_NAME][GEOGRAPHIC_DATA]"
type input "[PERSON_NAME] ([EMAIL_ADDRESS][DOMAIN_NAME])"
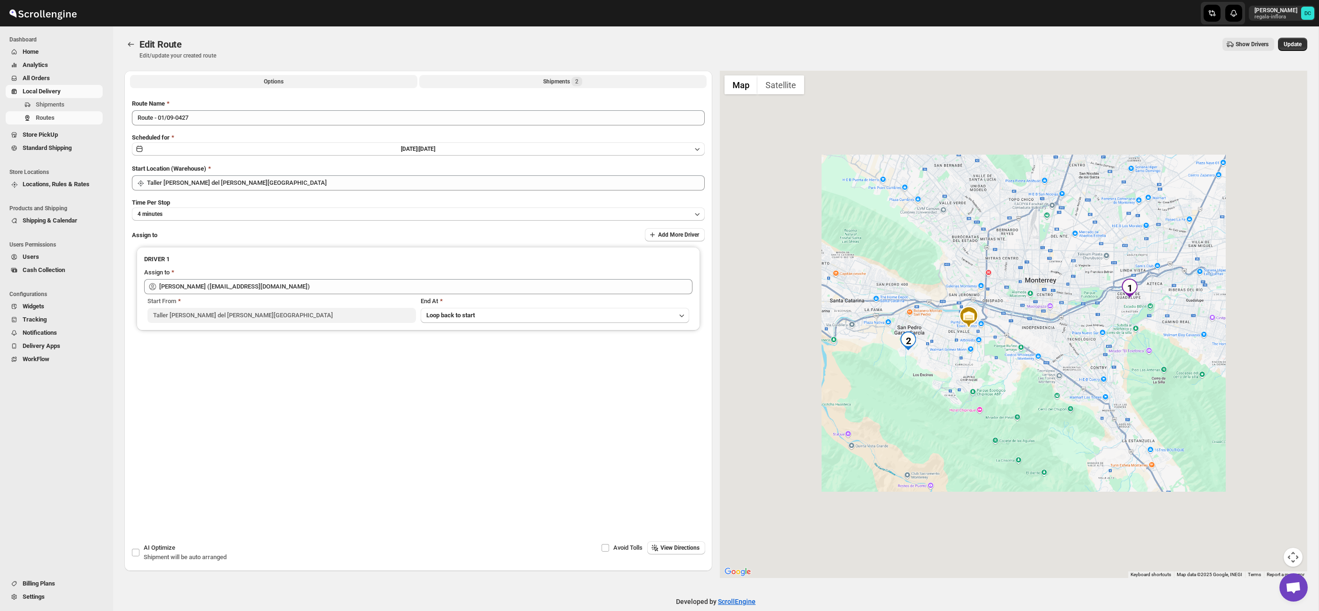
click at [595, 82] on button "Shipments 2" at bounding box center [562, 81] width 287 height 13
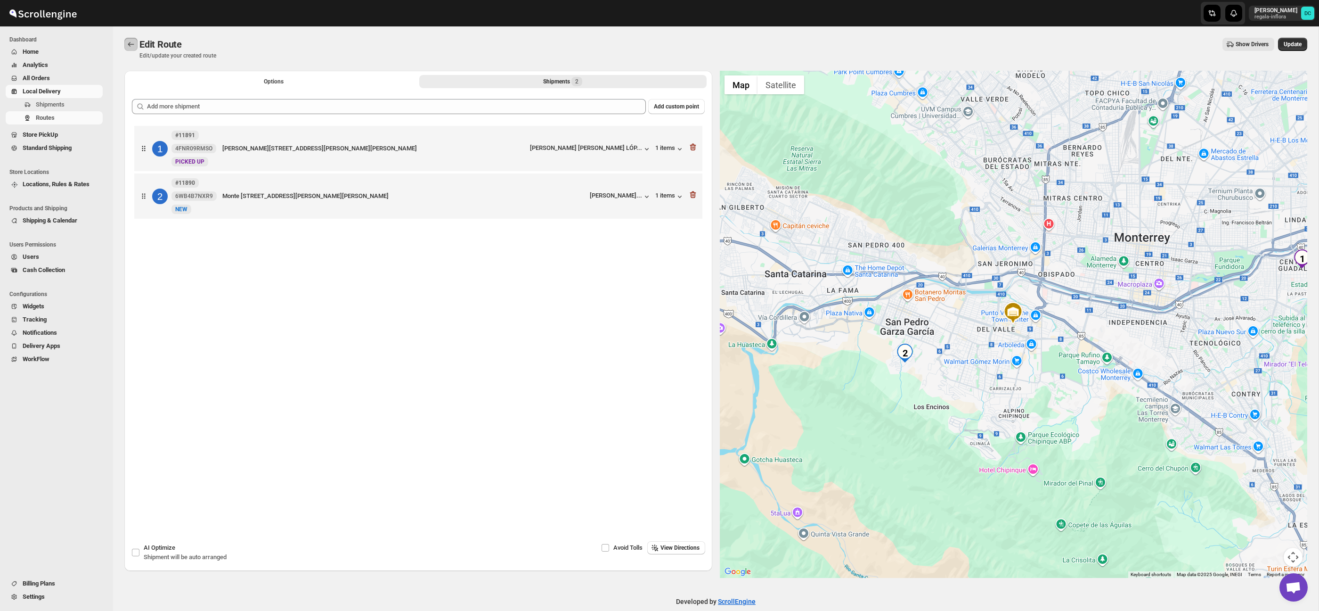
click at [126, 40] on button "Routes" at bounding box center [130, 44] width 13 height 13
